Goal: Information Seeking & Learning: Learn about a topic

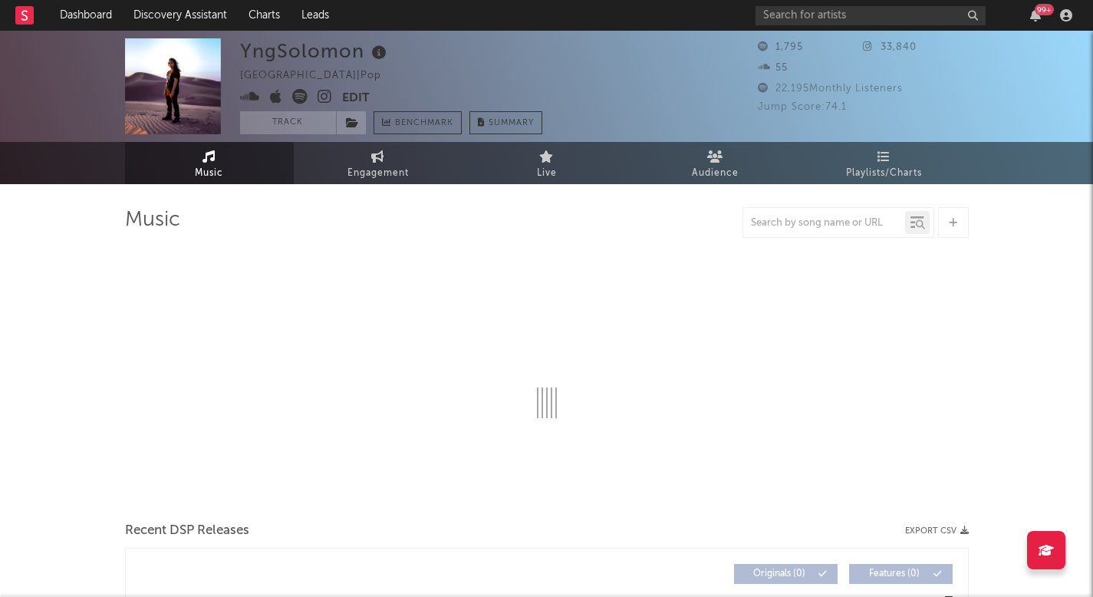
select select "6m"
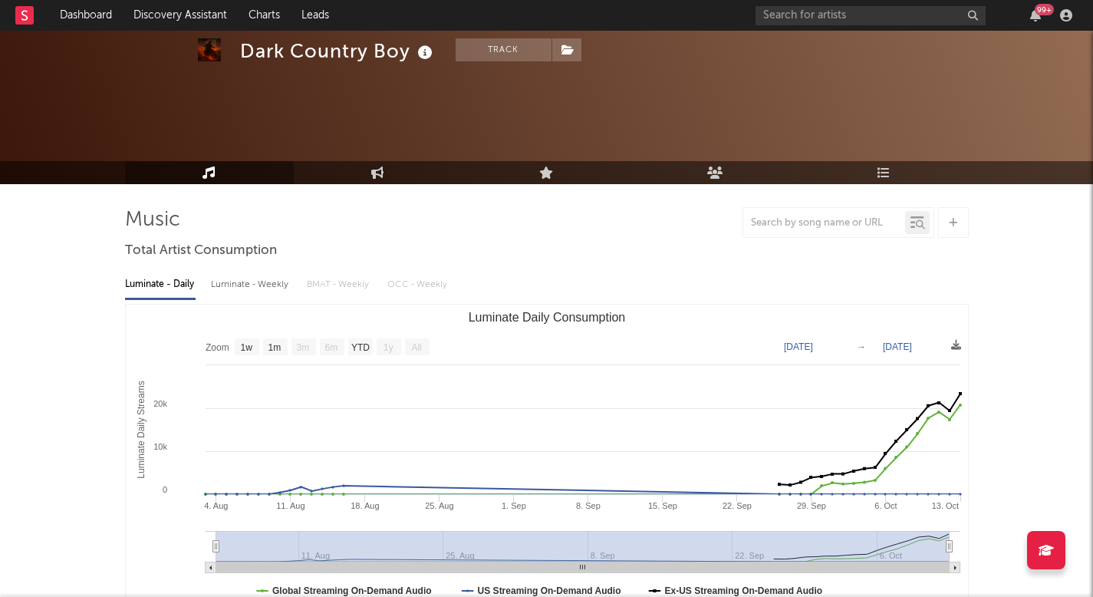
select select "1w"
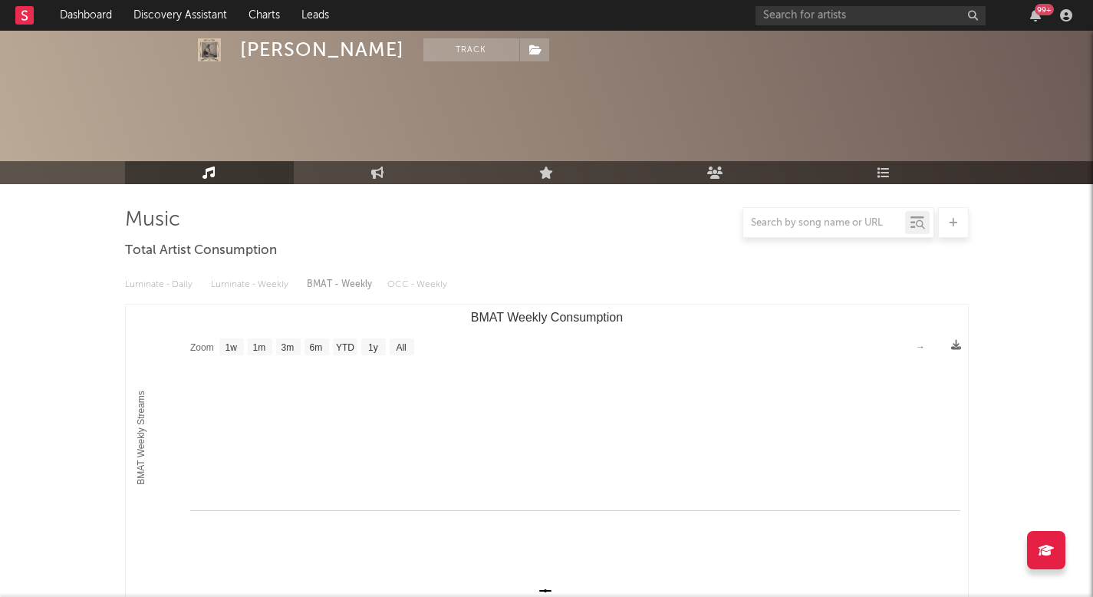
select select "1w"
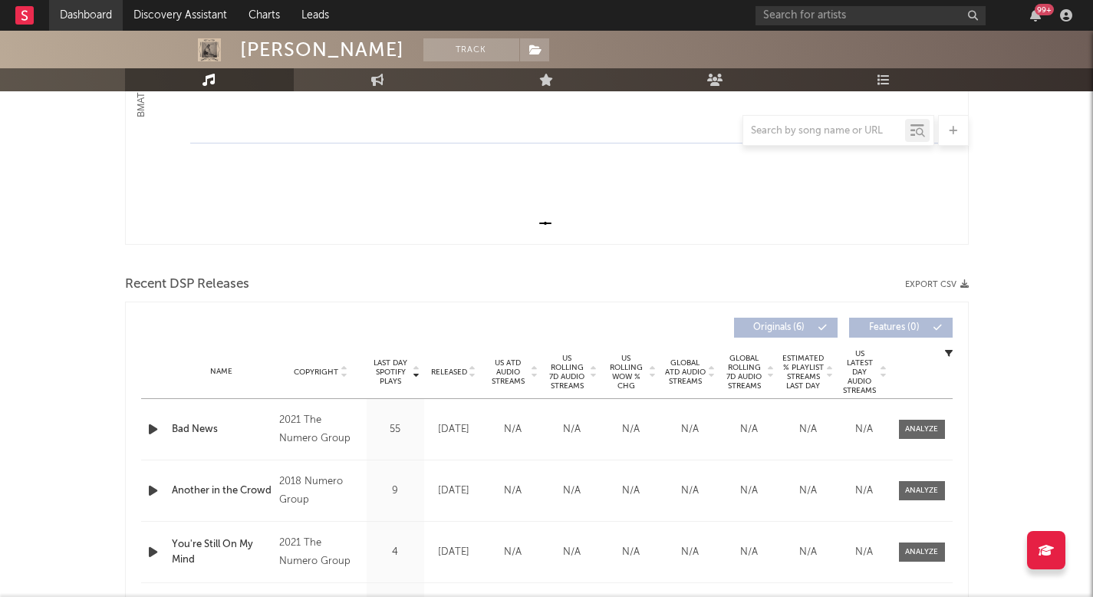
click at [91, 12] on link "Dashboard" at bounding box center [86, 15] width 74 height 31
